Goal: Navigation & Orientation: Find specific page/section

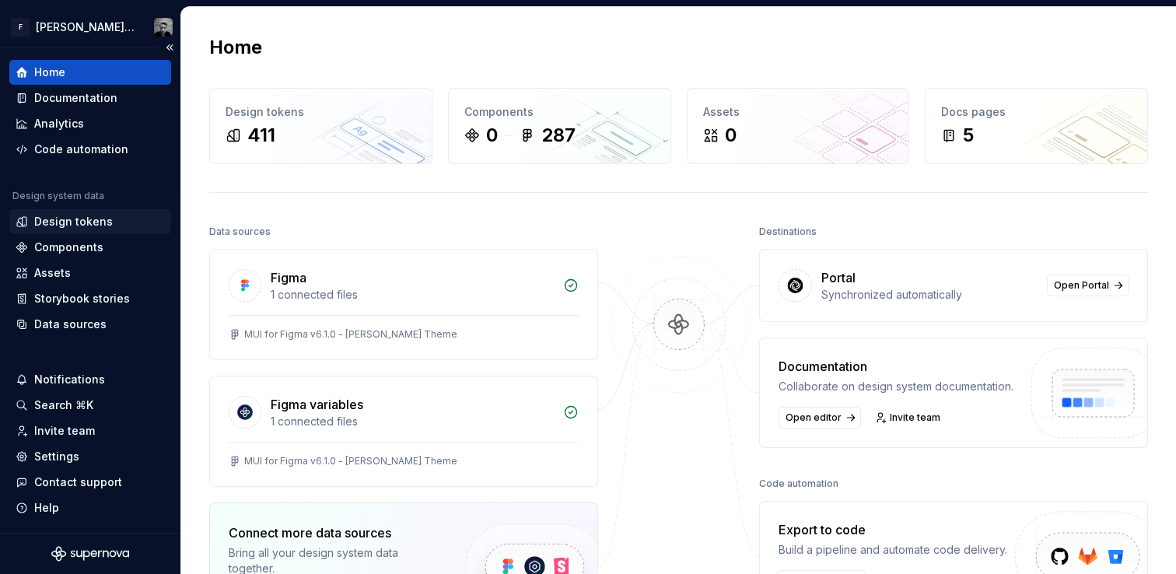
click at [61, 216] on div "Design tokens" at bounding box center [73, 222] width 79 height 16
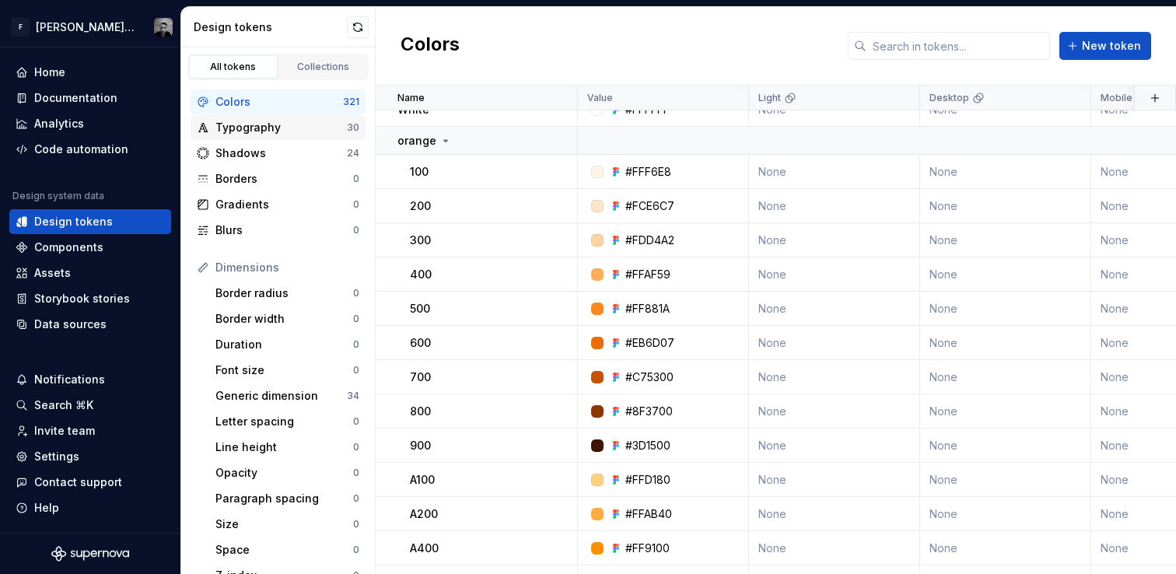
click at [260, 131] on div "Typography" at bounding box center [280, 128] width 131 height 16
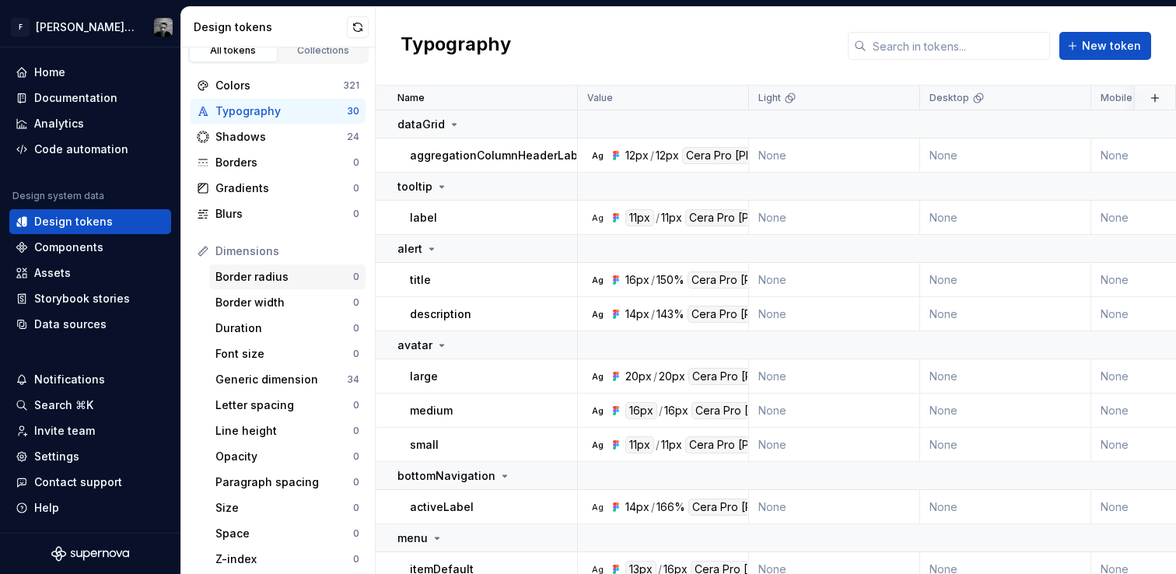
scroll to position [30, 0]
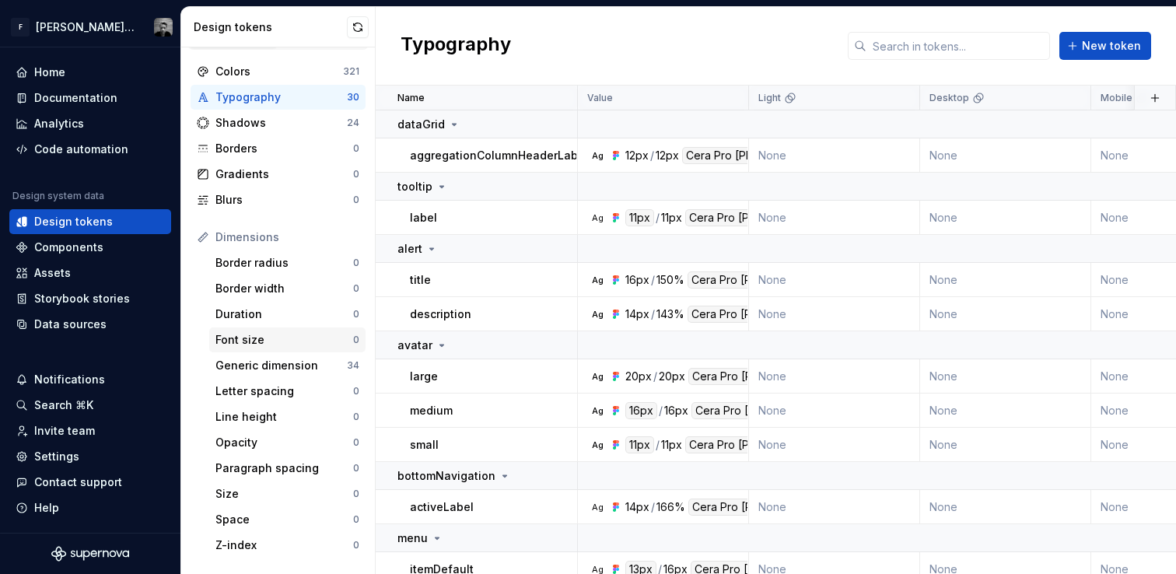
click at [253, 334] on div "Font size" at bounding box center [284, 340] width 138 height 16
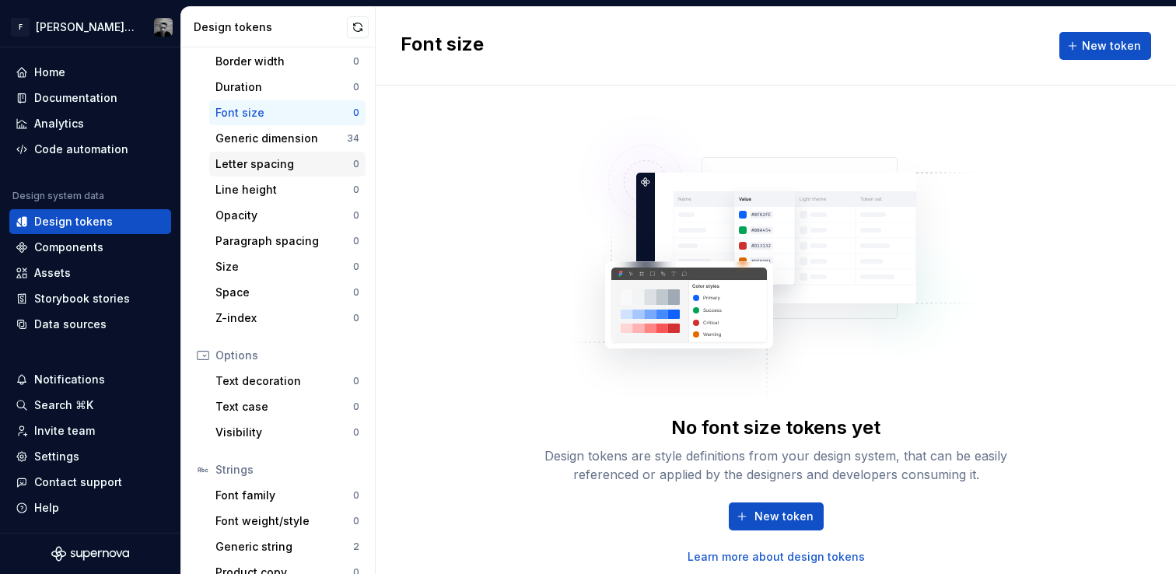
scroll to position [274, 0]
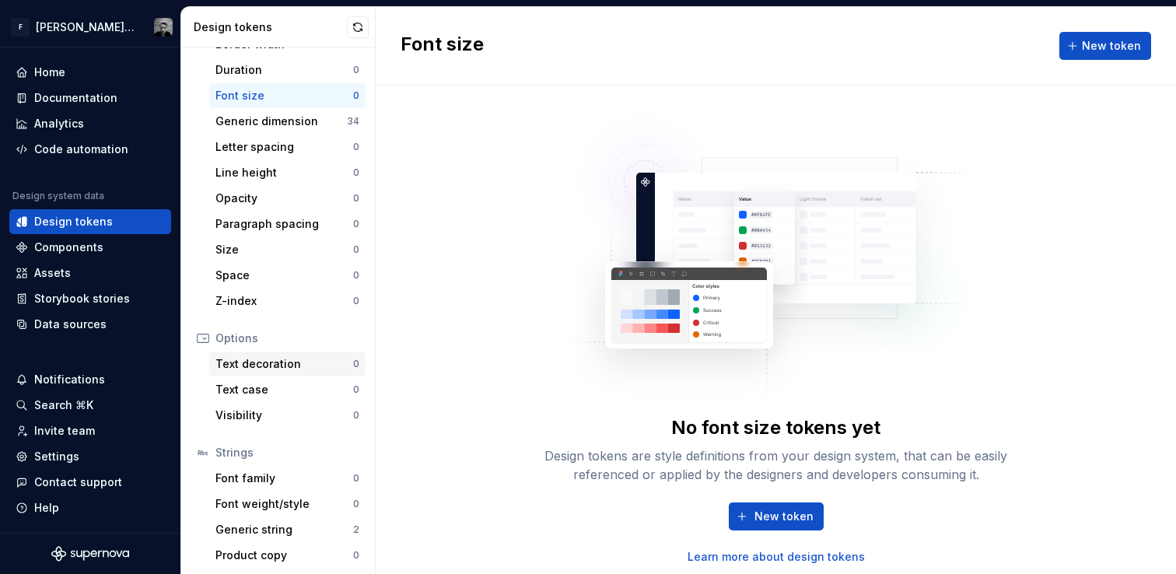
click at [259, 360] on div "Text decoration" at bounding box center [284, 364] width 138 height 16
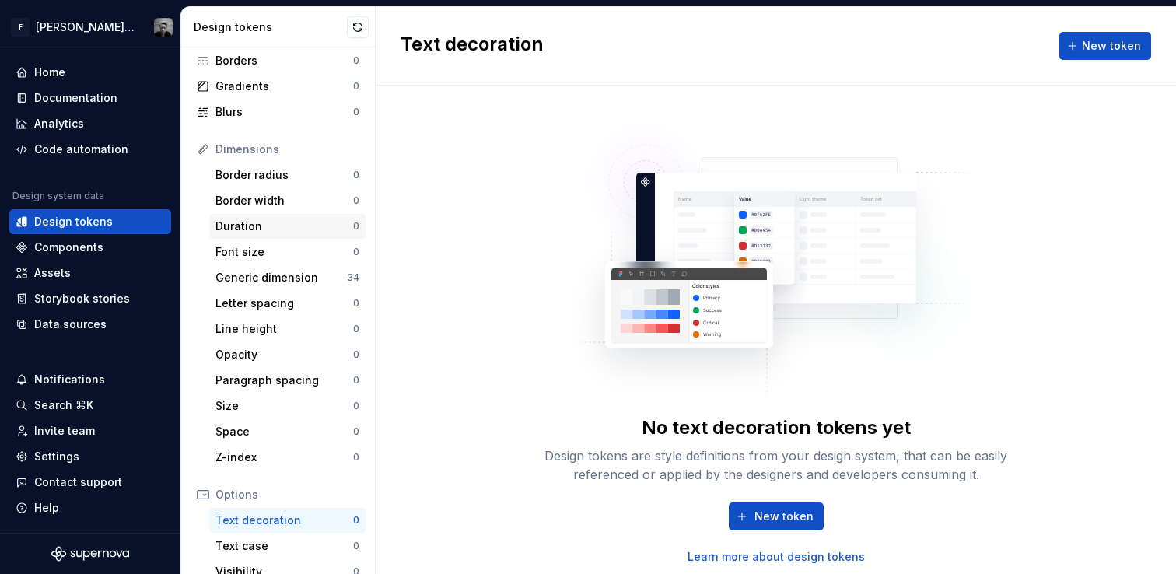
scroll to position [112, 0]
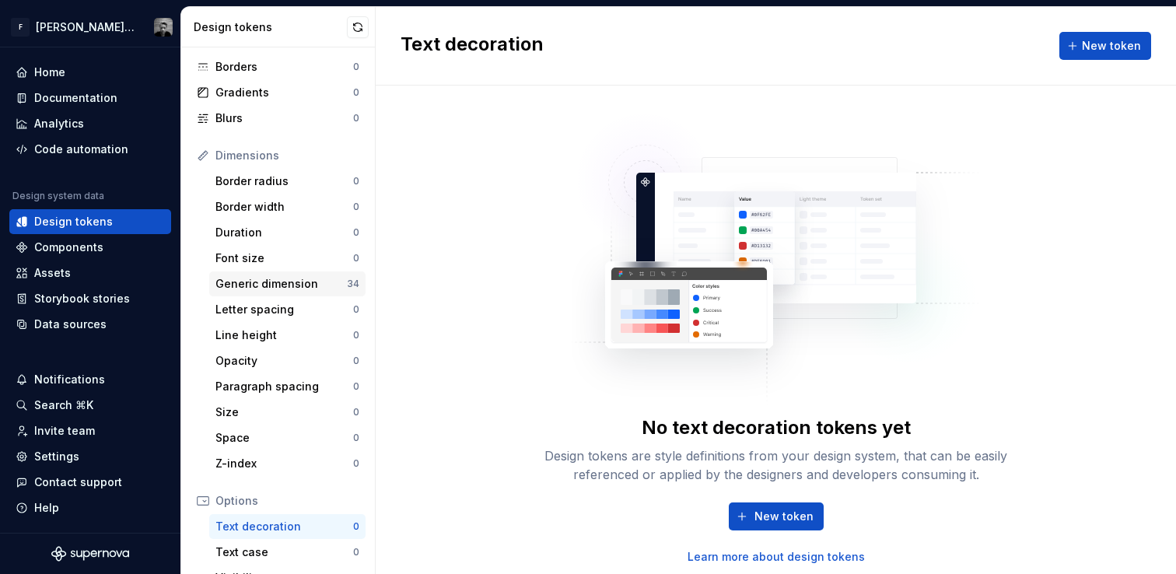
click at [269, 281] on div "Generic dimension" at bounding box center [280, 284] width 131 height 16
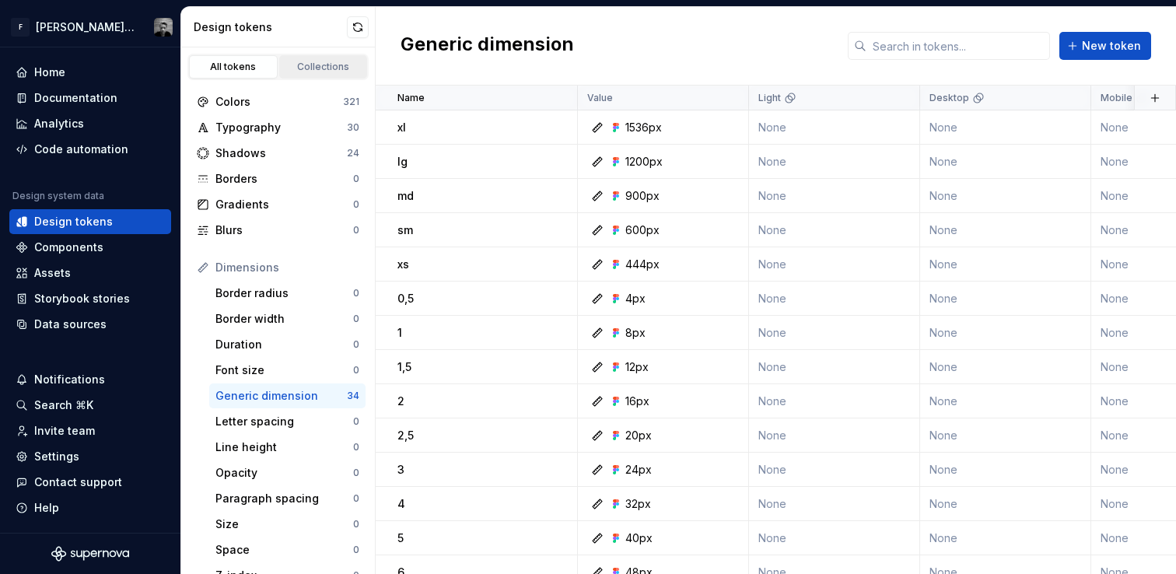
click at [314, 66] on div "Collections" at bounding box center [324, 67] width 78 height 12
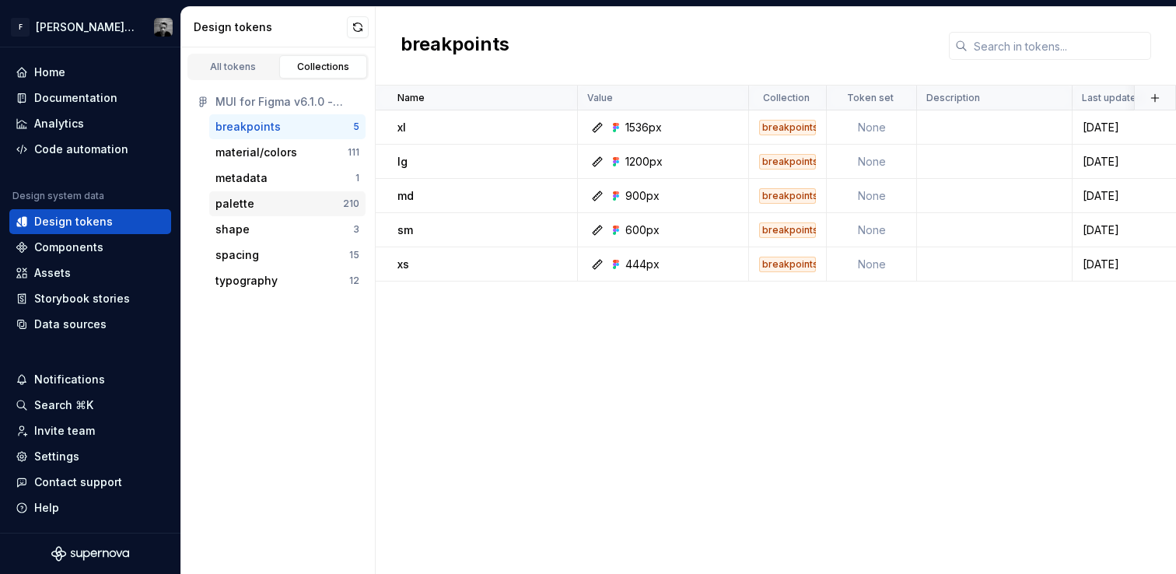
click at [251, 202] on div "palette" at bounding box center [279, 204] width 128 height 16
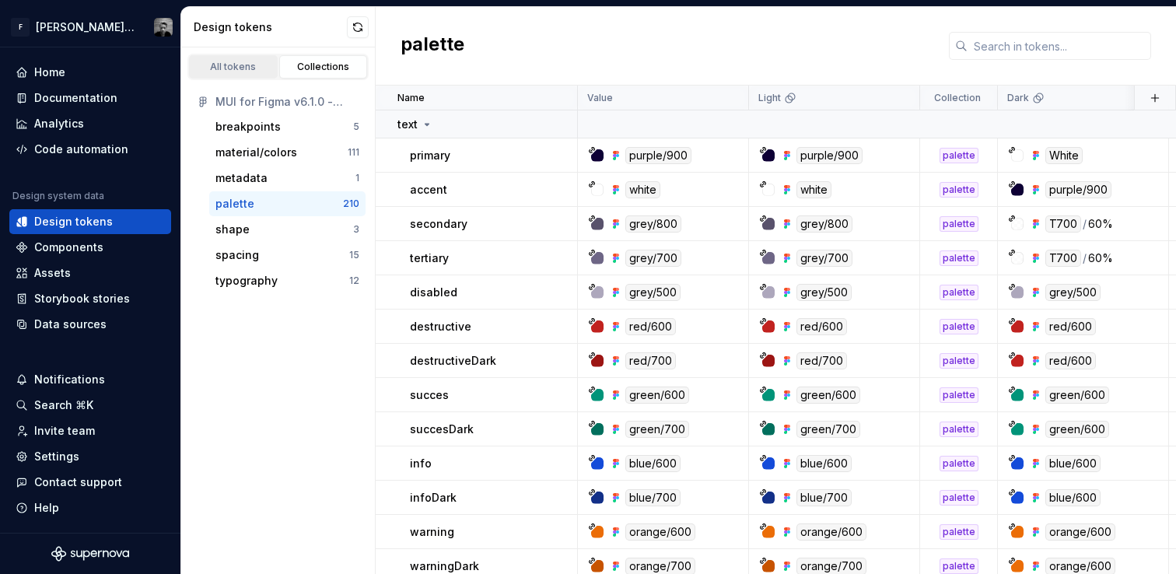
click at [243, 70] on div "All tokens" at bounding box center [233, 67] width 78 height 12
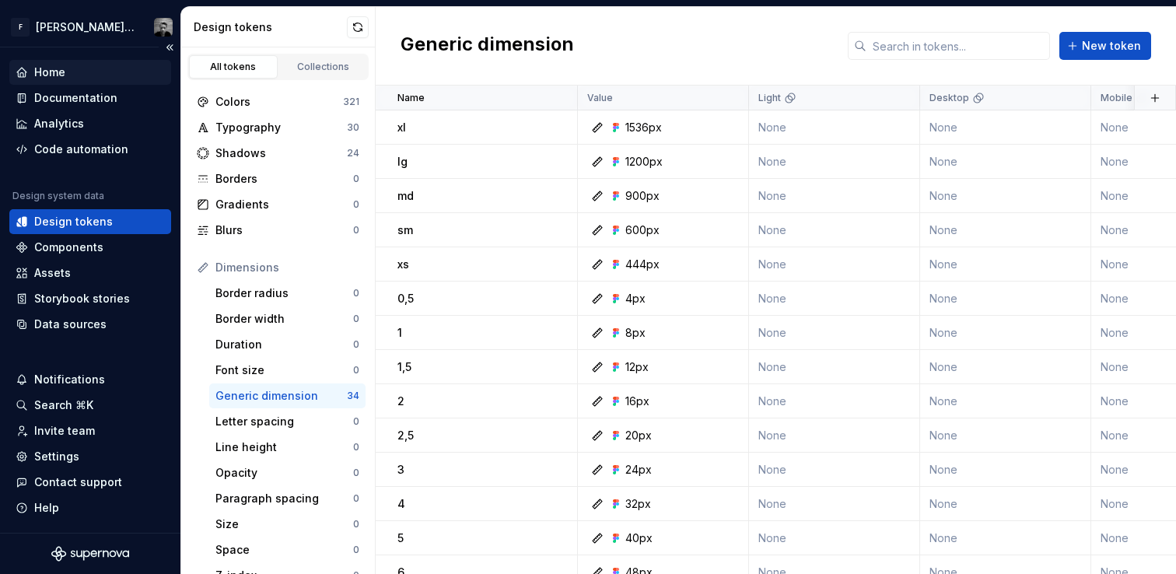
click at [59, 75] on div "Home" at bounding box center [49, 73] width 31 height 16
